Goal: Transaction & Acquisition: Purchase product/service

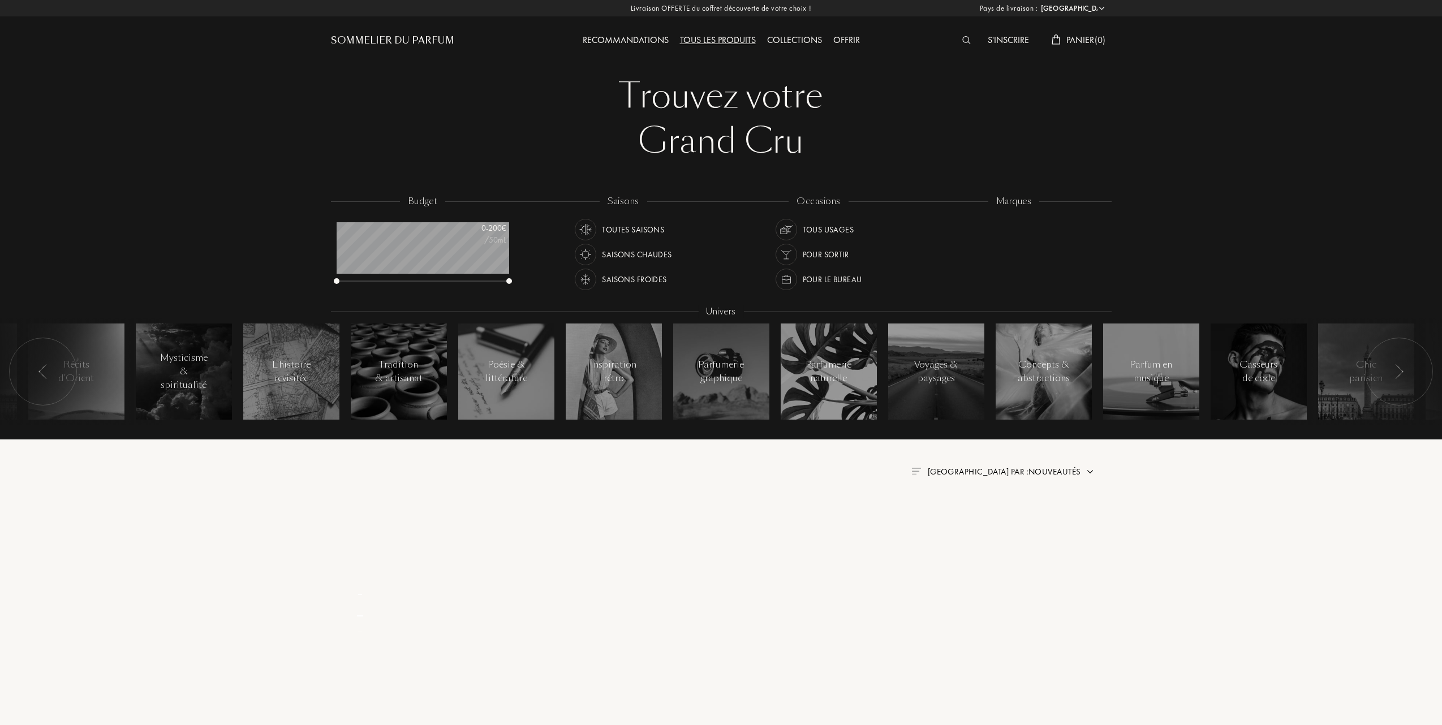
select select "FR"
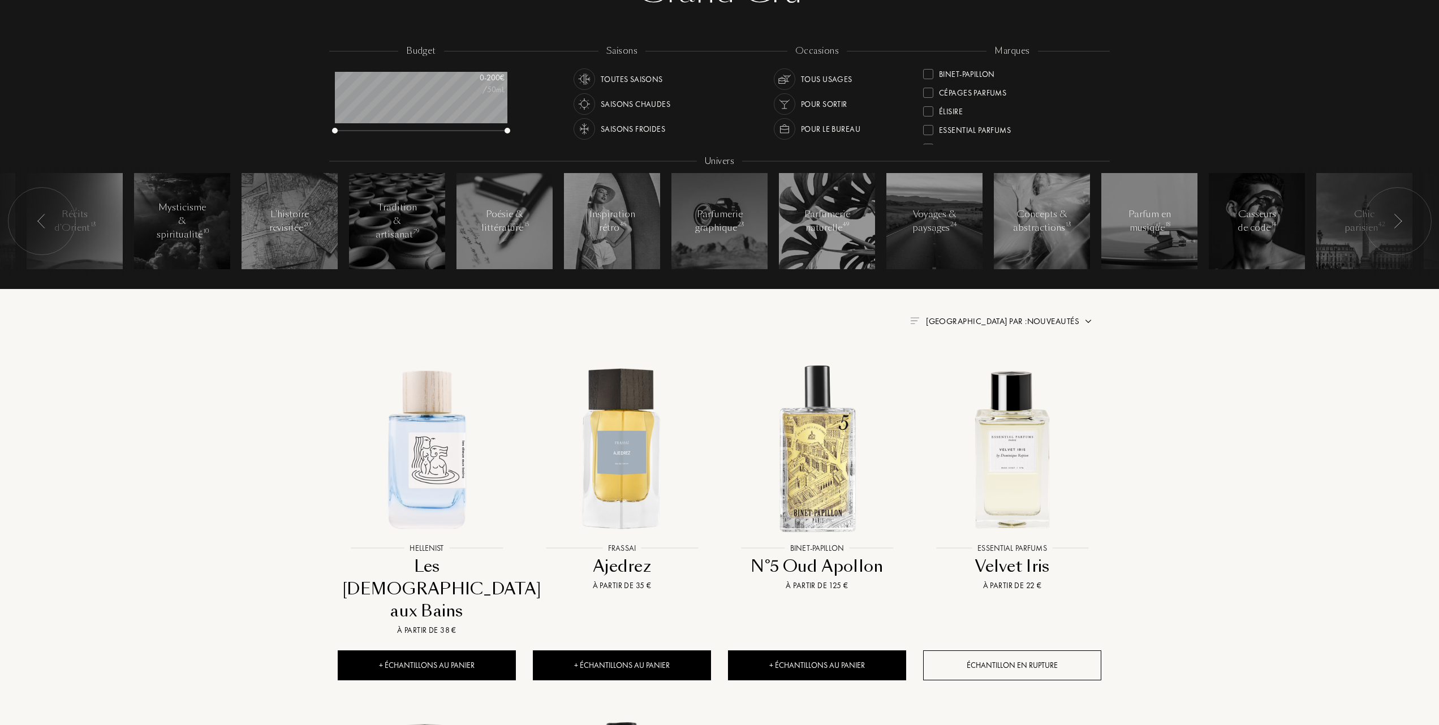
scroll to position [150, 0]
click at [927, 106] on div at bounding box center [928, 111] width 10 height 10
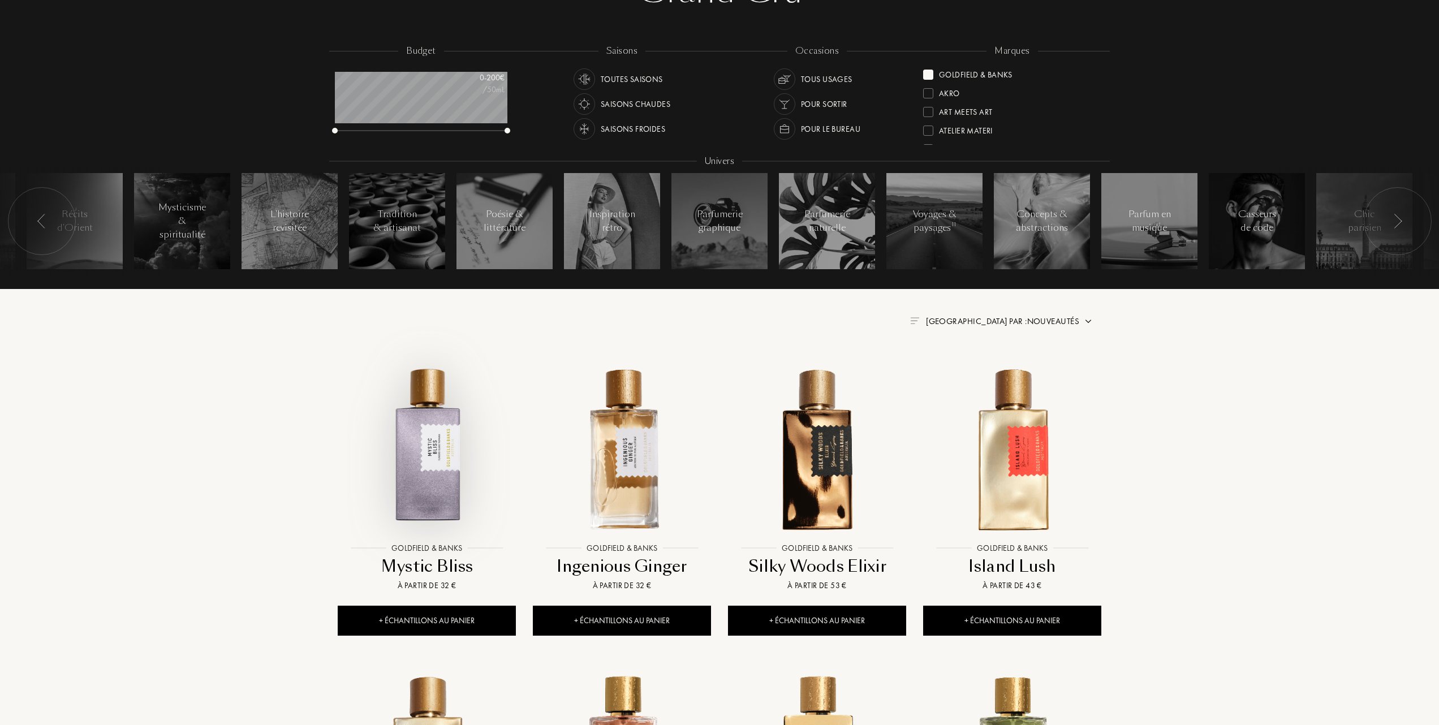
click at [429, 482] on img at bounding box center [427, 448] width 176 height 176
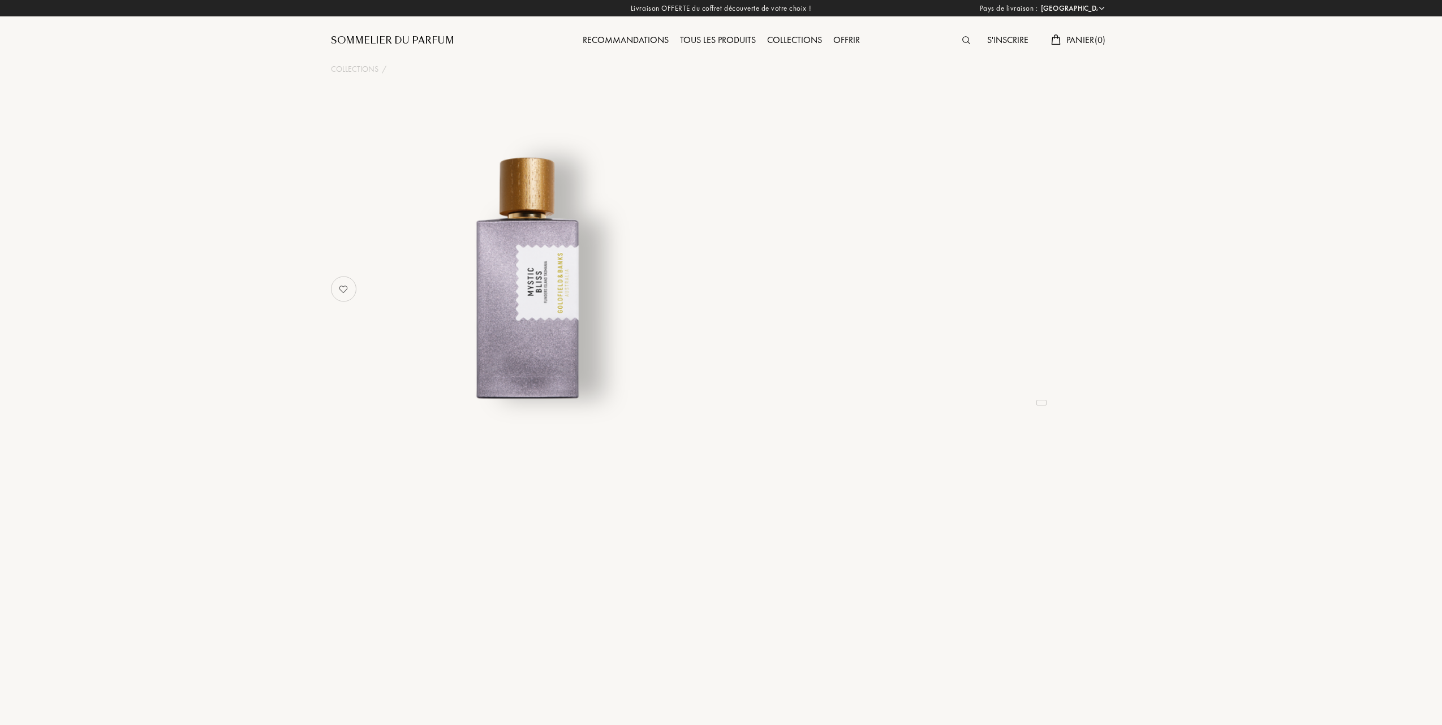
select select "FR"
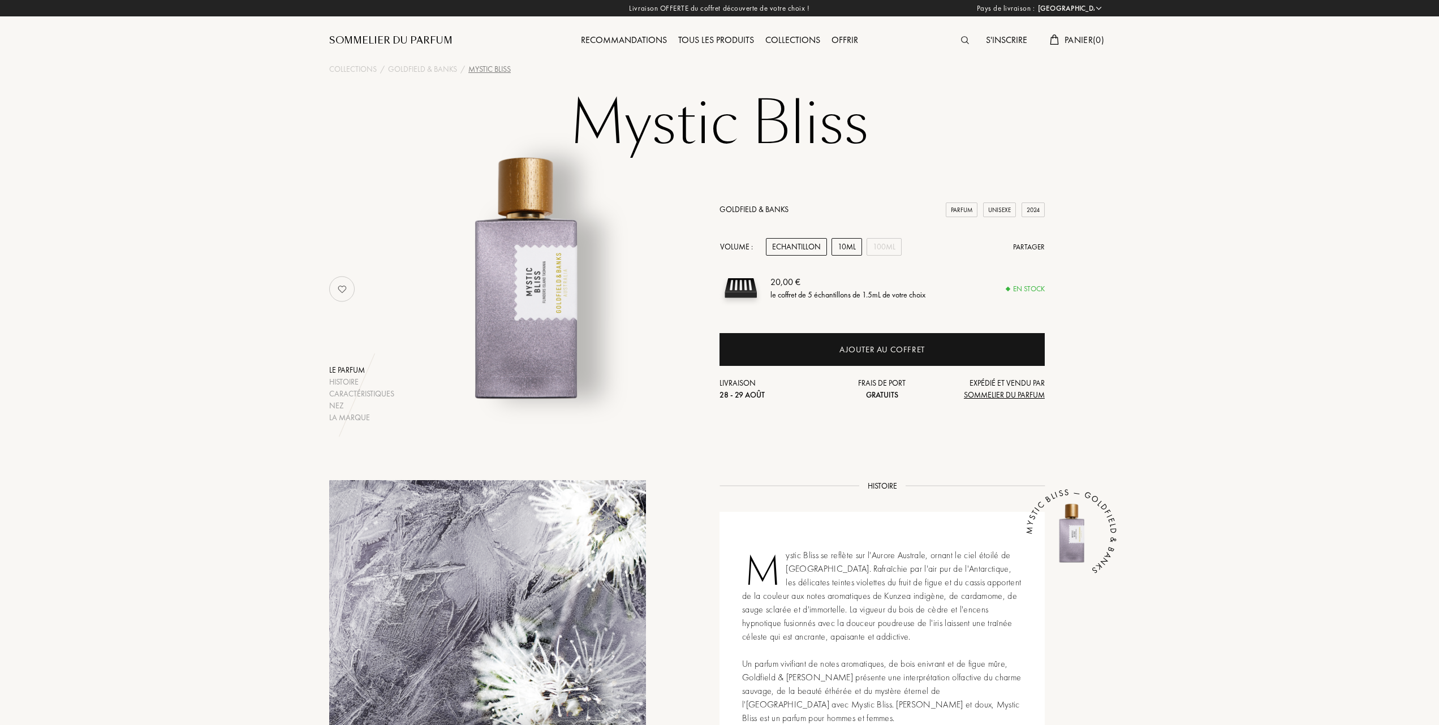
click at [857, 243] on div "10mL" at bounding box center [846, 247] width 31 height 18
click at [896, 245] on div "100mL" at bounding box center [883, 247] width 35 height 18
click at [844, 247] on div "10mL" at bounding box center [846, 247] width 31 height 18
